Goal: Task Accomplishment & Management: Use online tool/utility

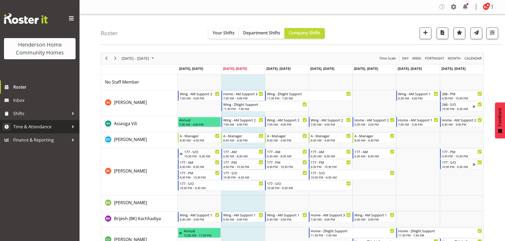
scroll to position [133, 0]
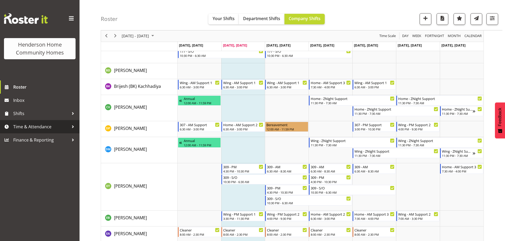
click at [15, 126] on span "Time & Attendance" at bounding box center [41, 127] width 56 height 8
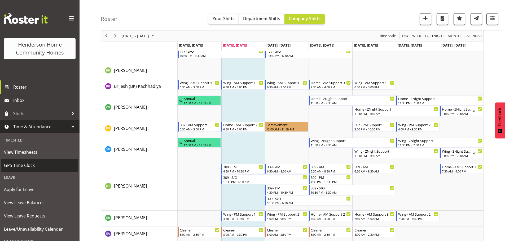
click at [14, 168] on span "GPS Time Clock" at bounding box center [40, 166] width 72 height 8
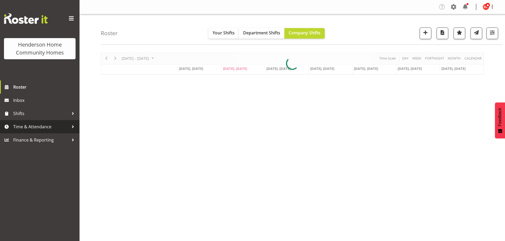
click at [41, 127] on span "Time & Attendance" at bounding box center [41, 127] width 56 height 8
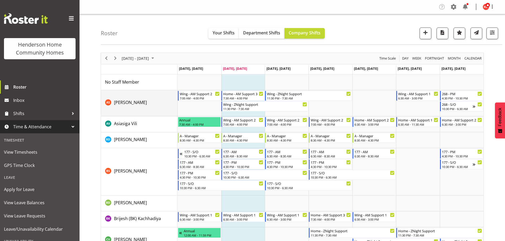
click at [142, 108] on td "Arshdeep Singh" at bounding box center [139, 103] width 77 height 26
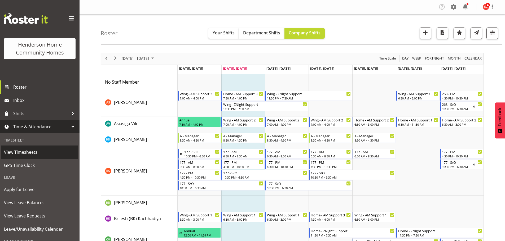
click at [33, 153] on span "View Timesheets" at bounding box center [40, 152] width 72 height 8
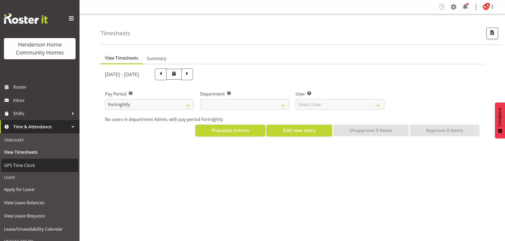
select select
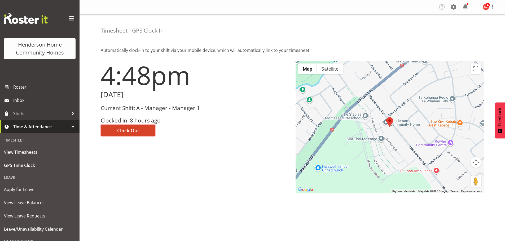
click at [133, 131] on span "Clock Out" at bounding box center [128, 130] width 22 height 7
